Goal: Transaction & Acquisition: Subscribe to service/newsletter

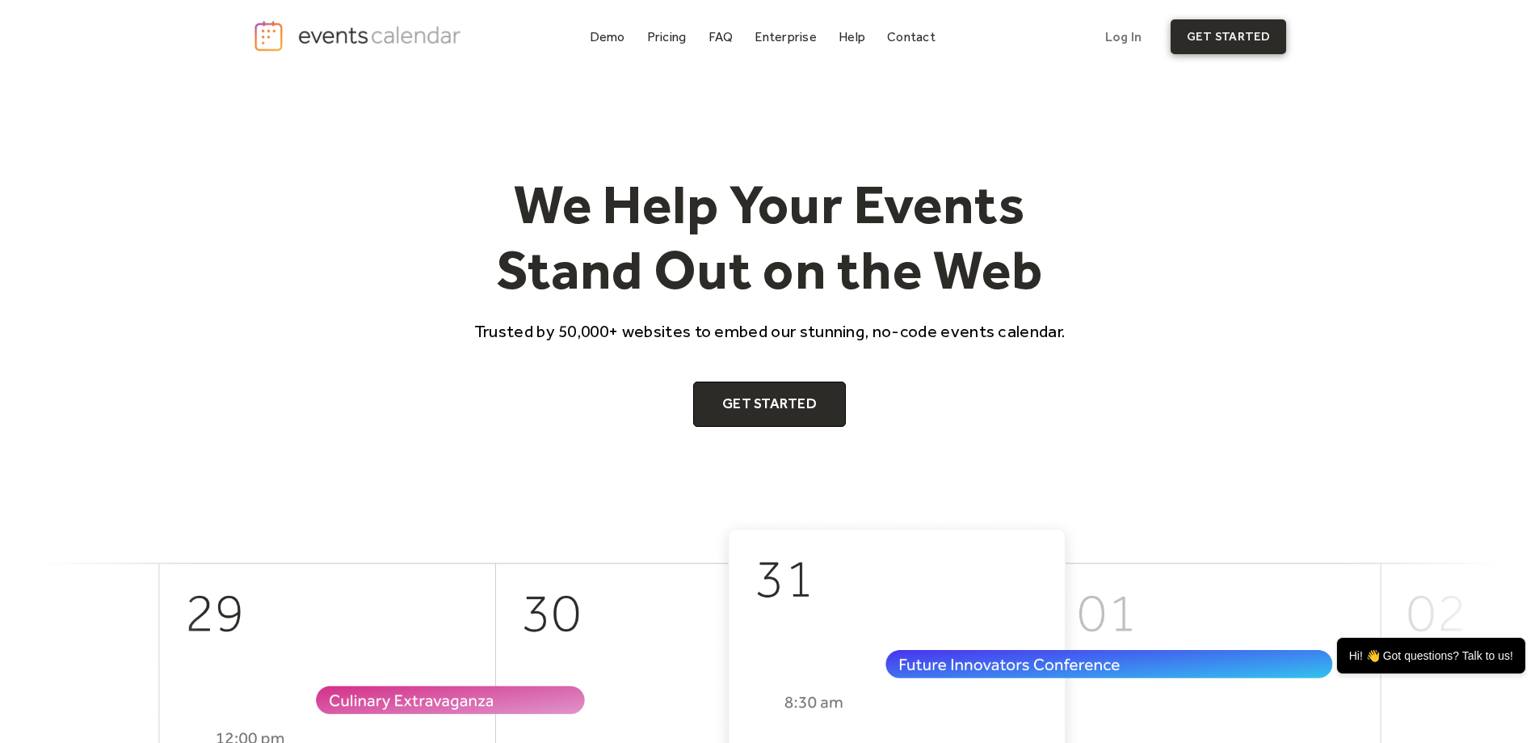
click at [1246, 38] on link "get started" at bounding box center [1229, 36] width 116 height 35
click at [660, 27] on link "Pricing" at bounding box center [667, 37] width 53 height 22
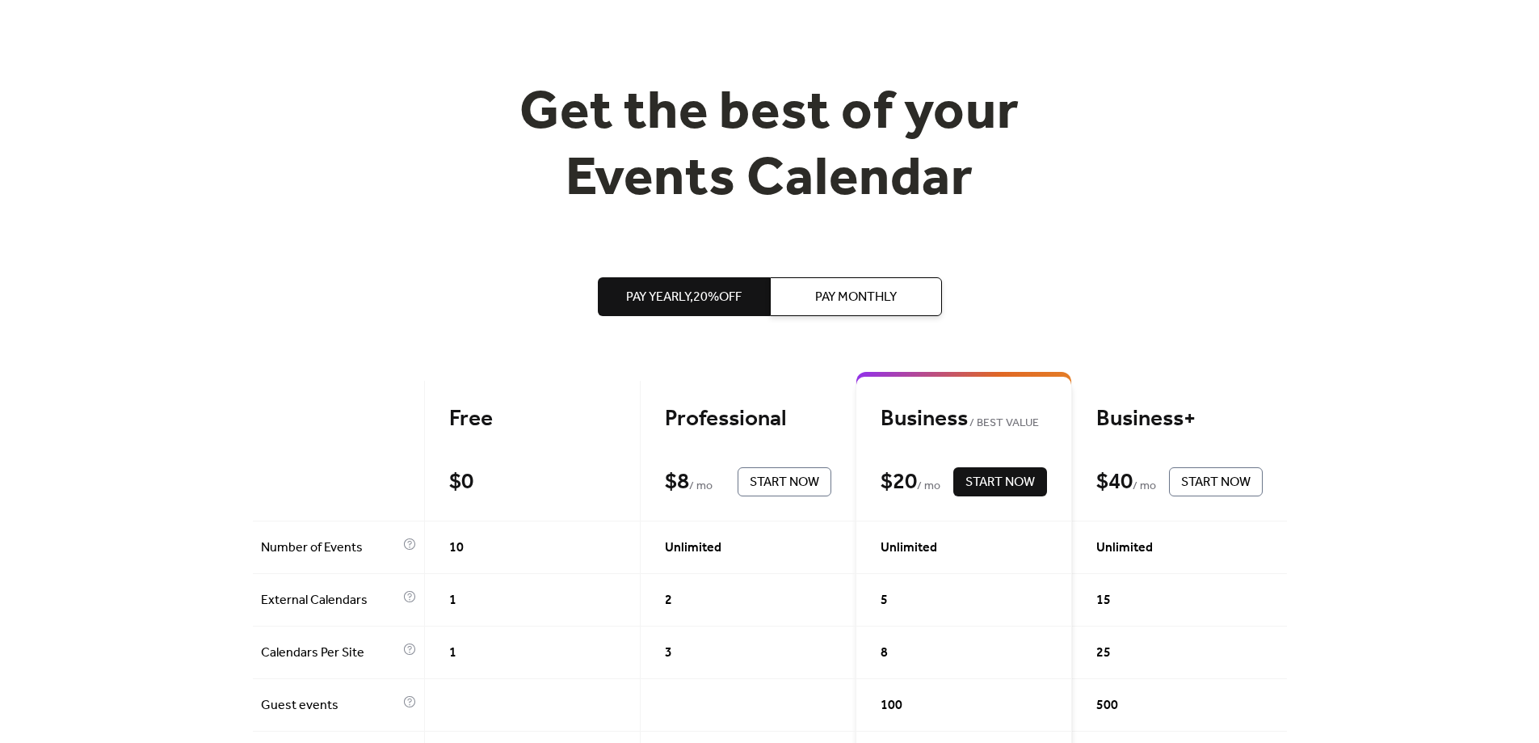
scroll to position [81, 0]
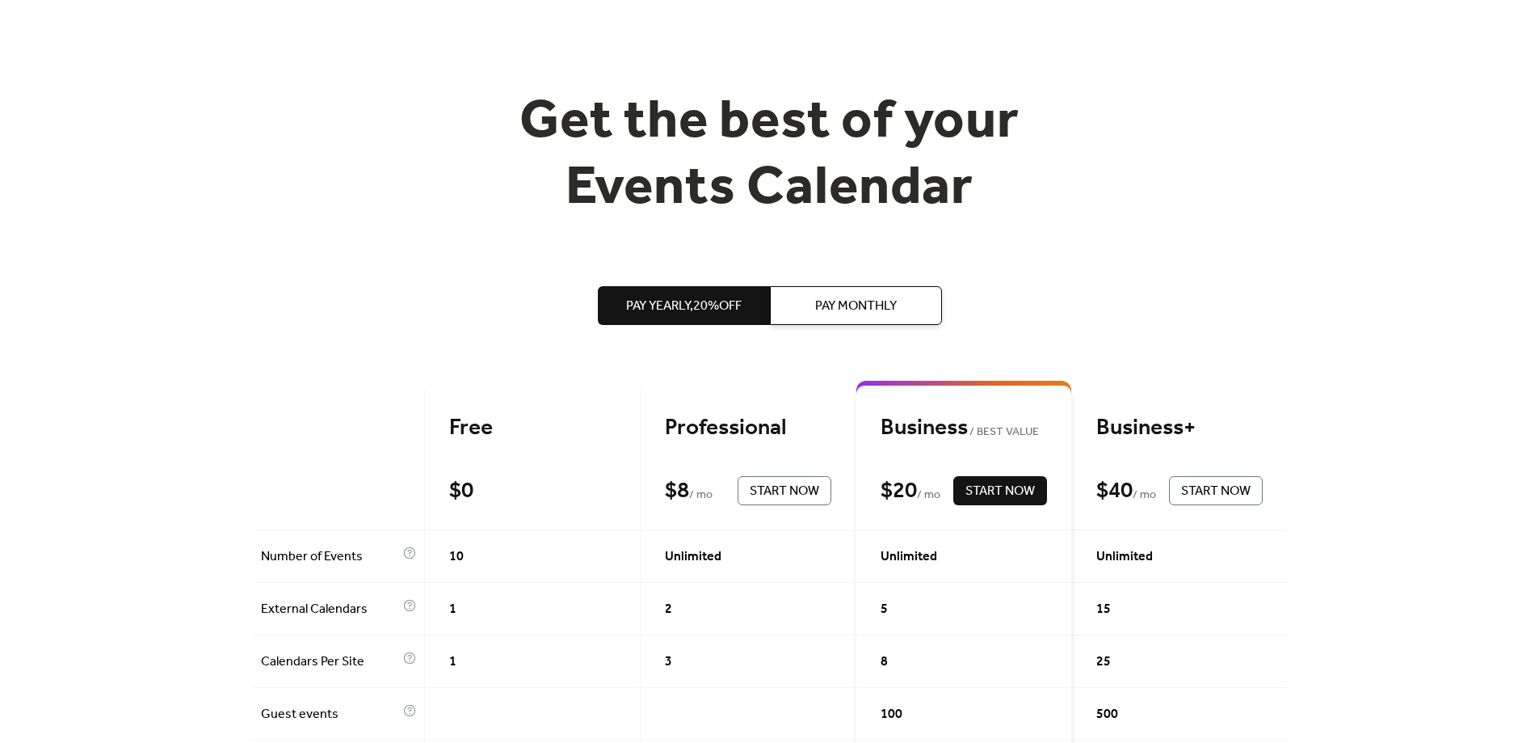
click at [862, 309] on span "Pay Monthly" at bounding box center [856, 306] width 82 height 19
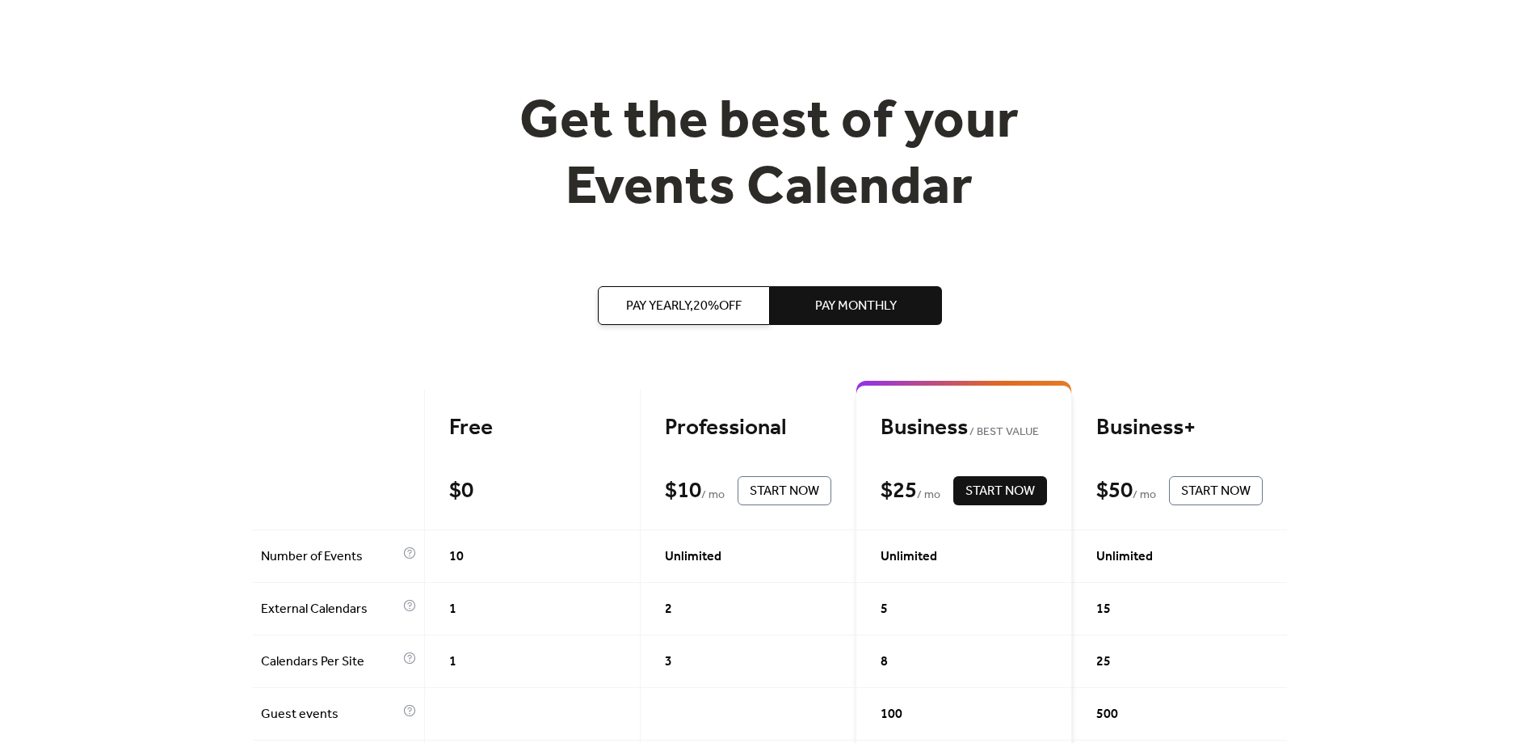
click at [606, 300] on button "Pay Yearly, 20% off" at bounding box center [684, 305] width 172 height 39
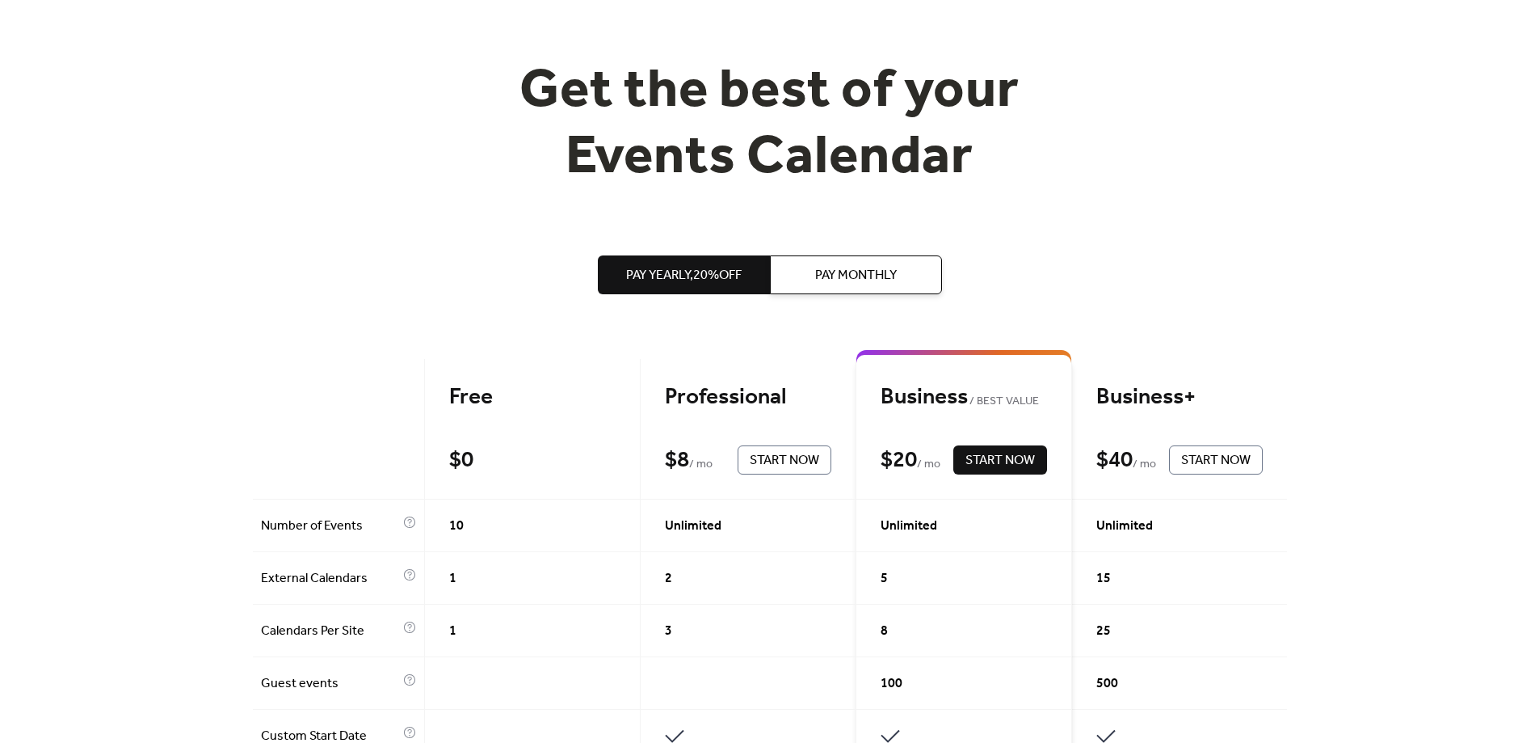
scroll to position [0, 0]
